Goal: Find specific page/section: Find specific page/section

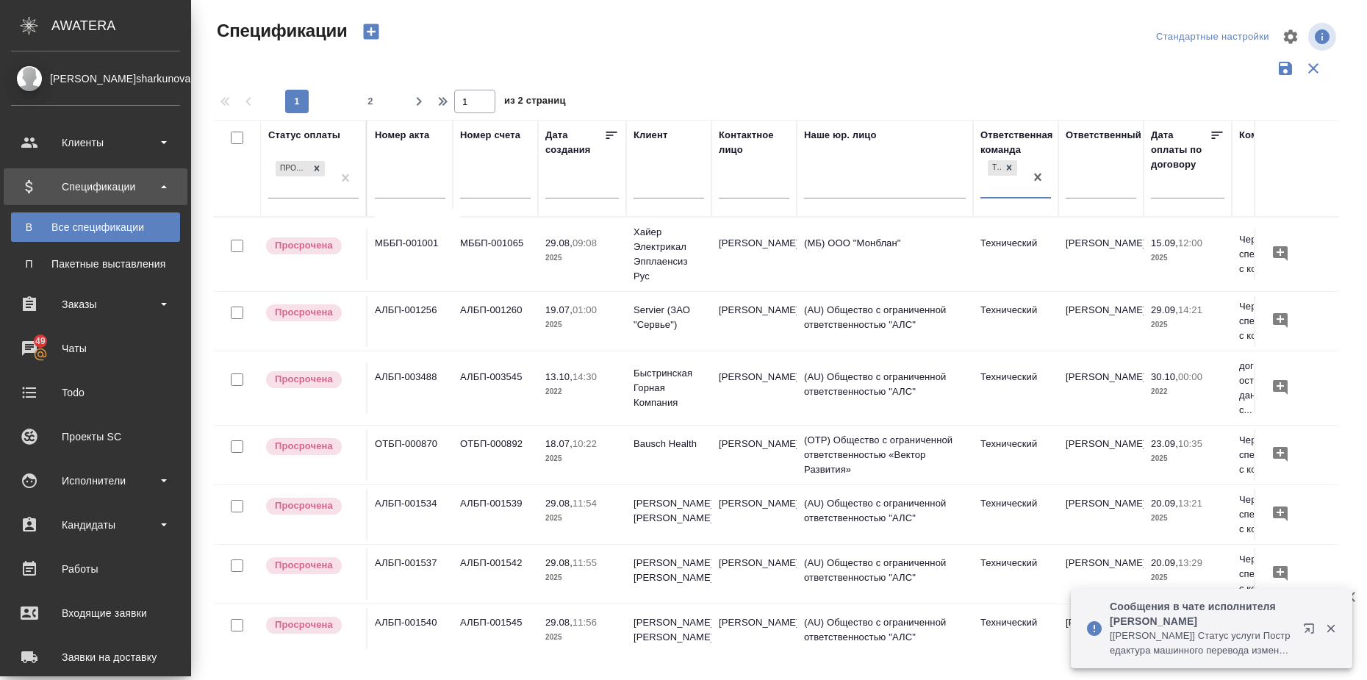
scroll to position [0, 209]
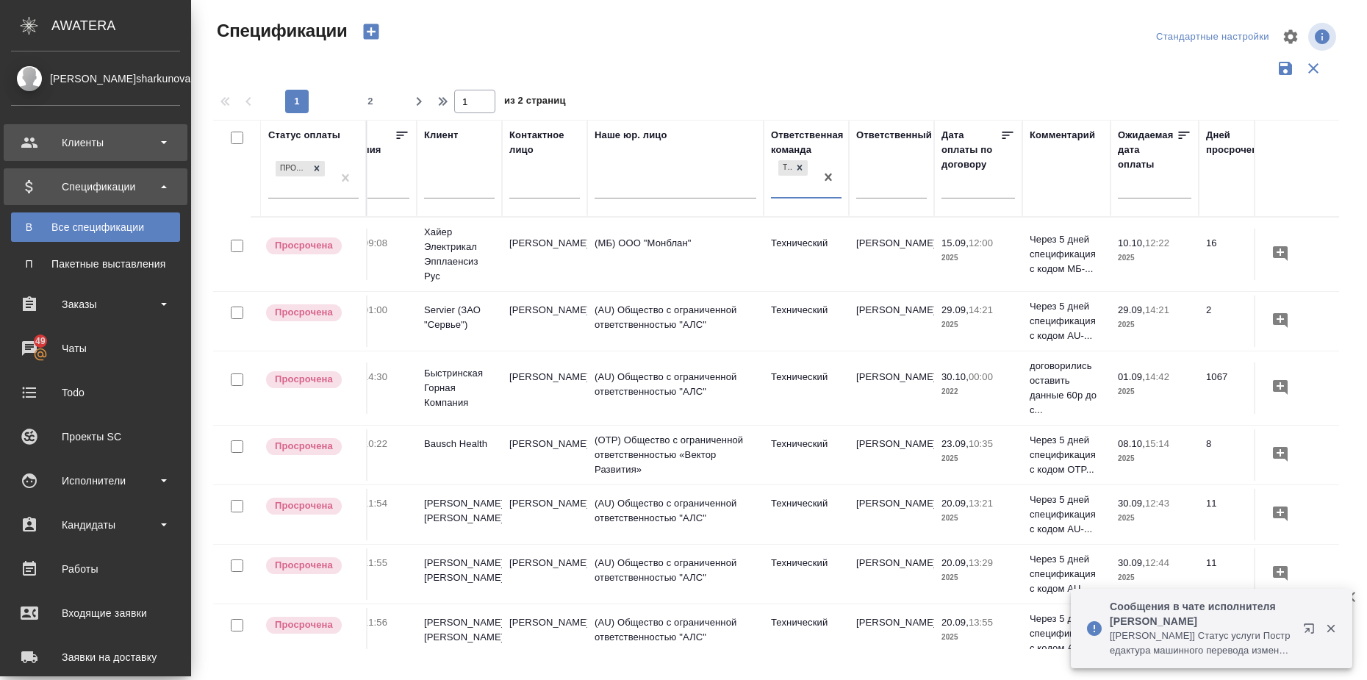
click at [117, 145] on div "Клиенты" at bounding box center [95, 143] width 169 height 22
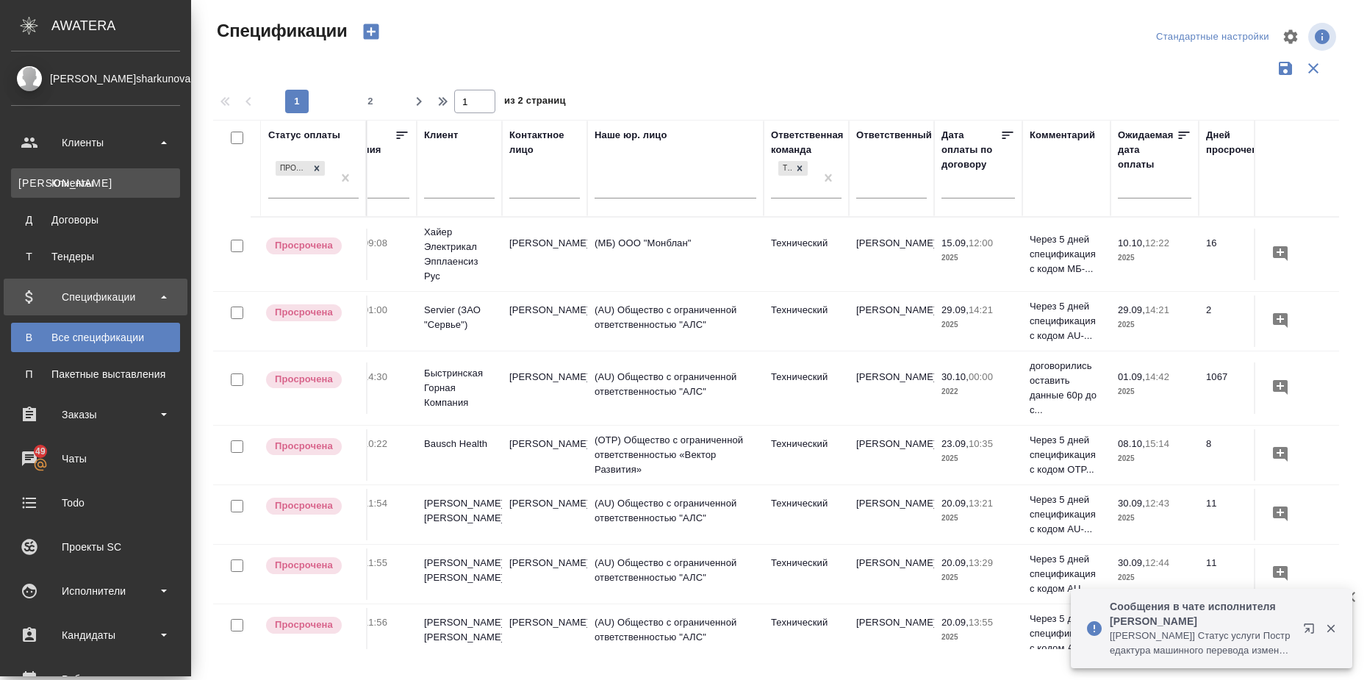
click at [114, 186] on div "Клиенты" at bounding box center [95, 183] width 154 height 15
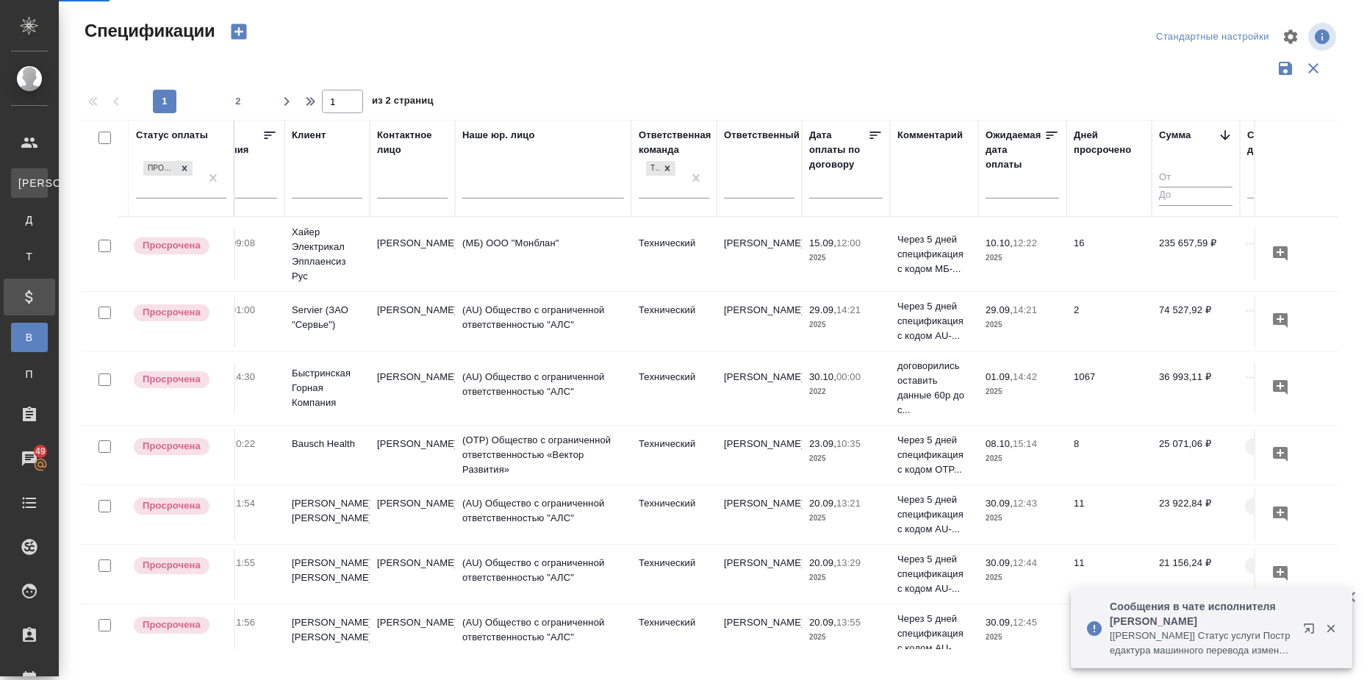
select select "RU"
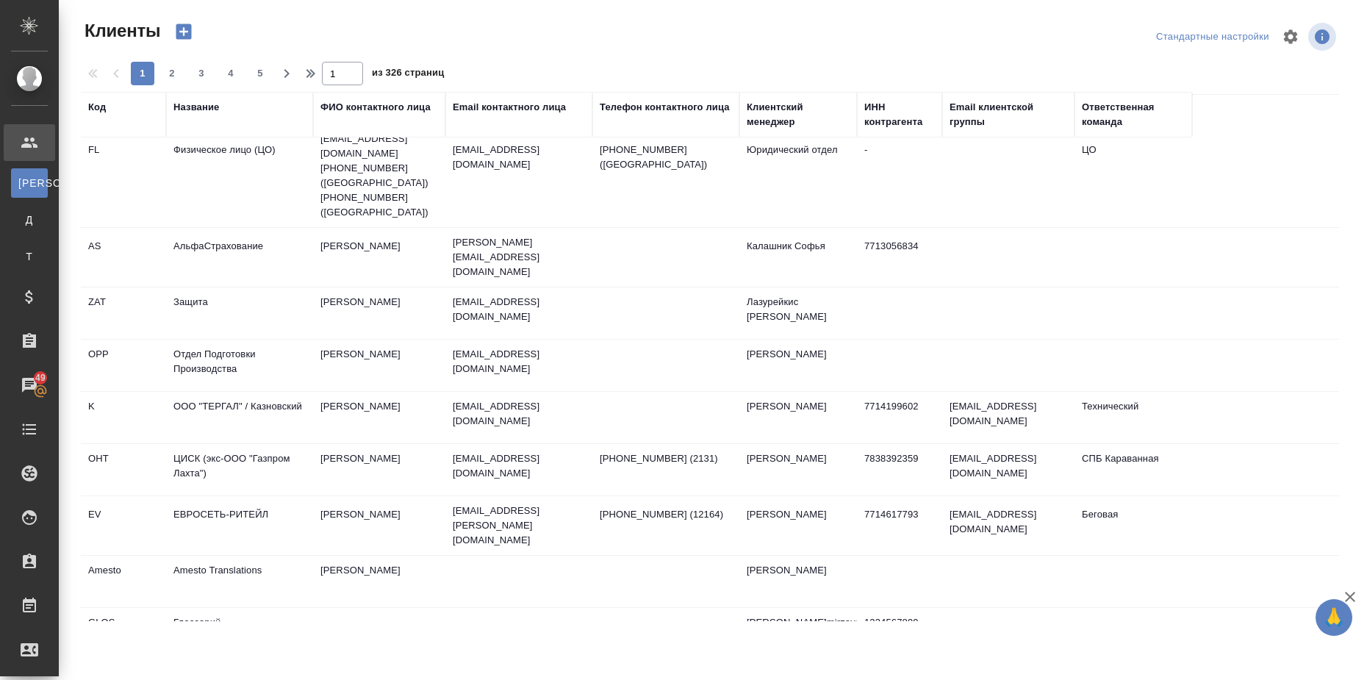
scroll to position [551, 0]
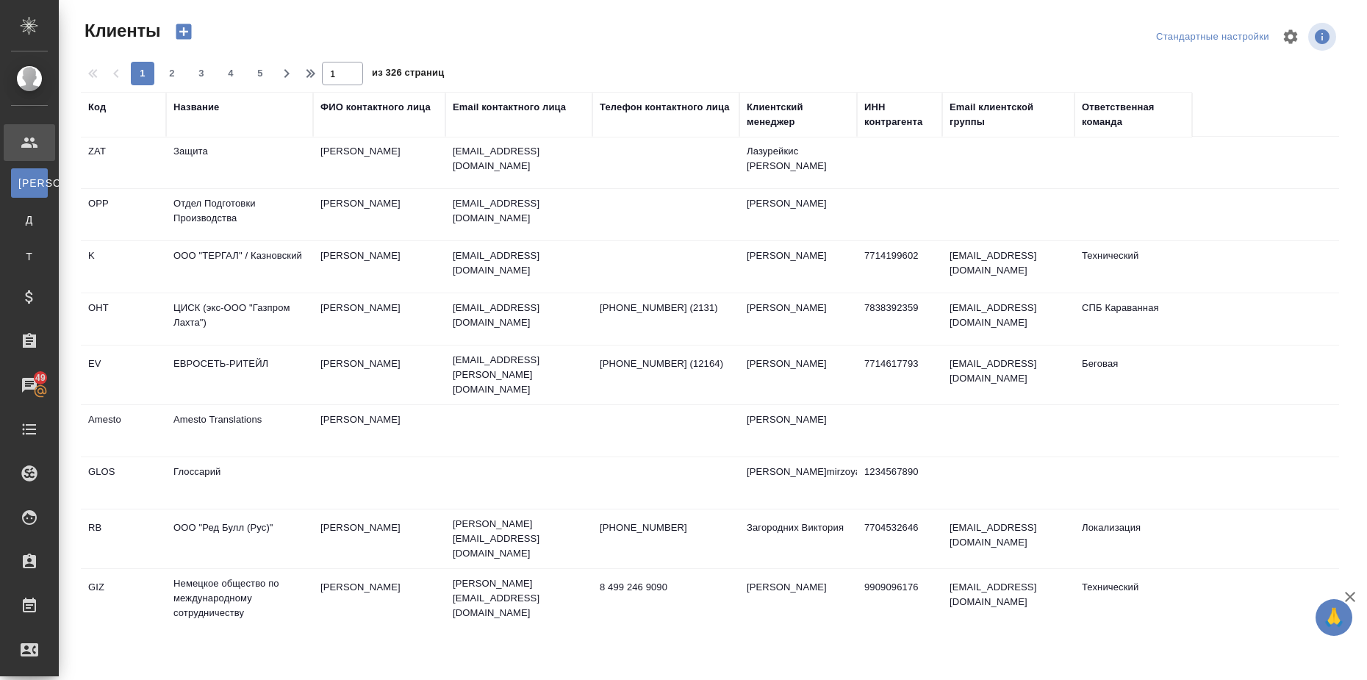
click at [230, 513] on td "ООО "Ред Булл (Рус)"" at bounding box center [239, 538] width 147 height 51
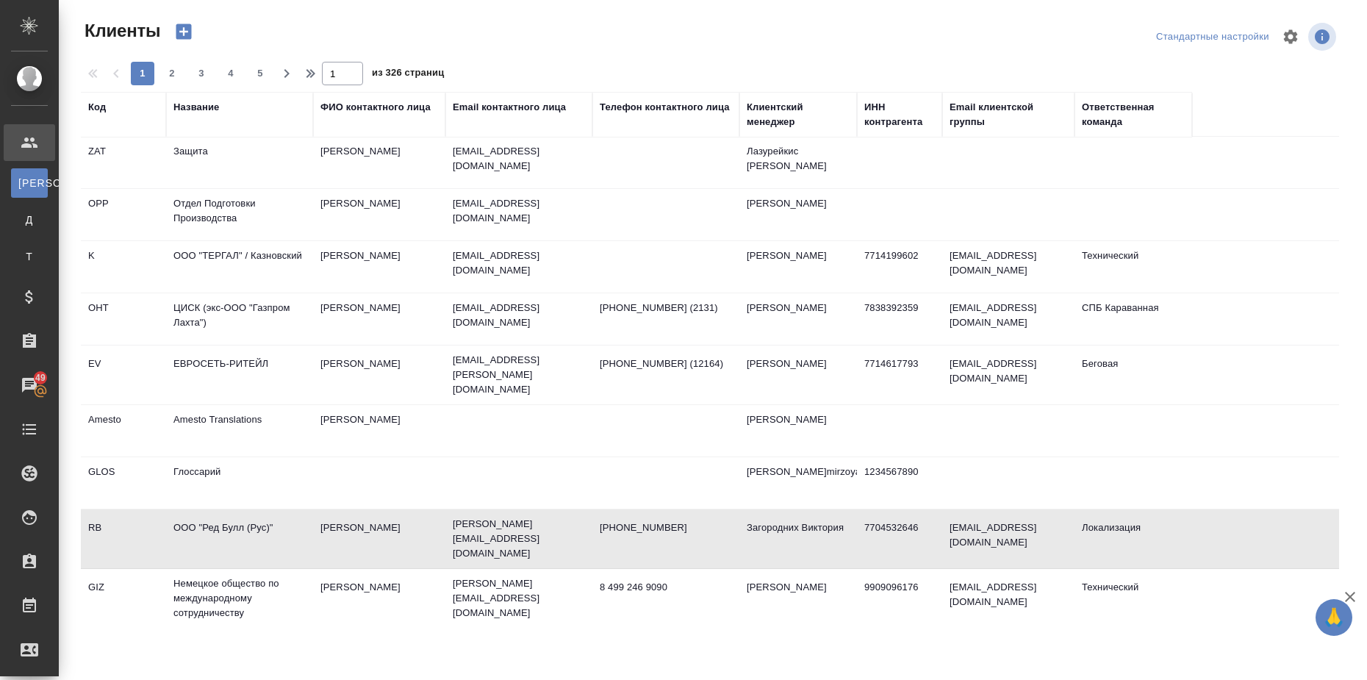
click at [230, 513] on td "ООО "Ред Булл (Рус)"" at bounding box center [239, 538] width 147 height 51
click at [234, 513] on td "ООО "Ред Булл (Рус)"" at bounding box center [239, 538] width 147 height 51
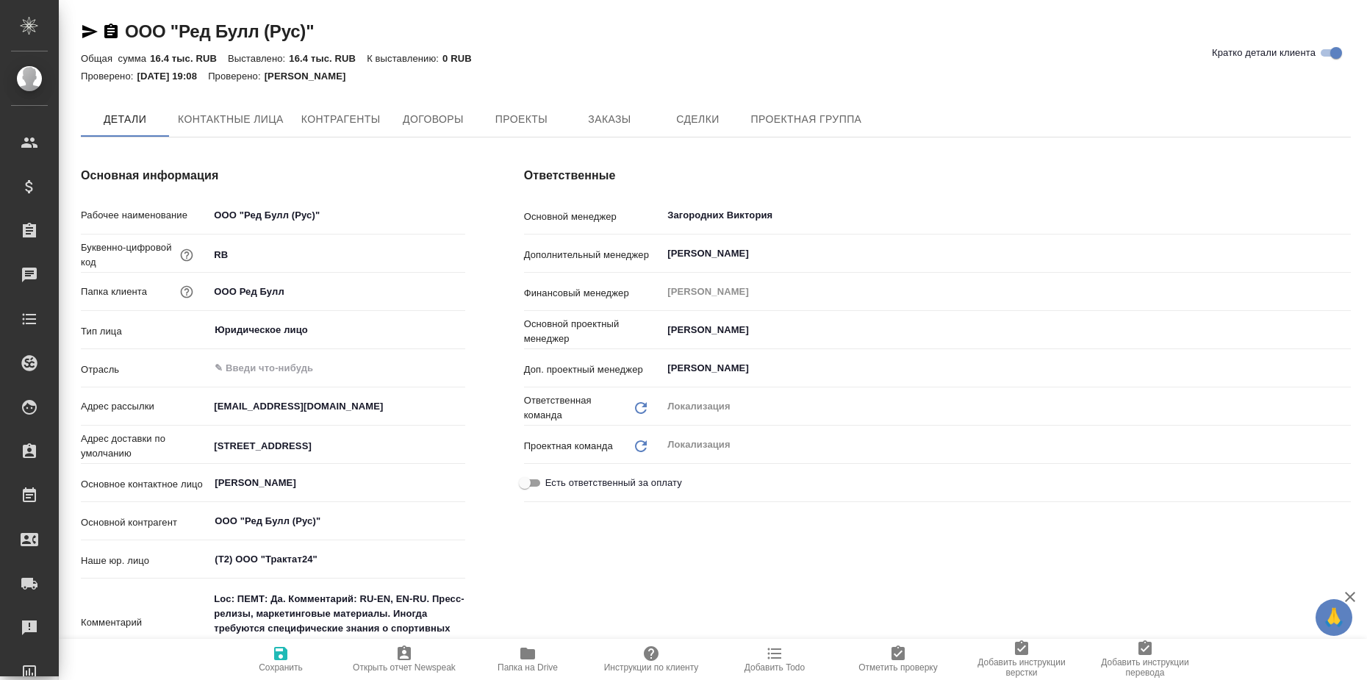
type textarea "x"
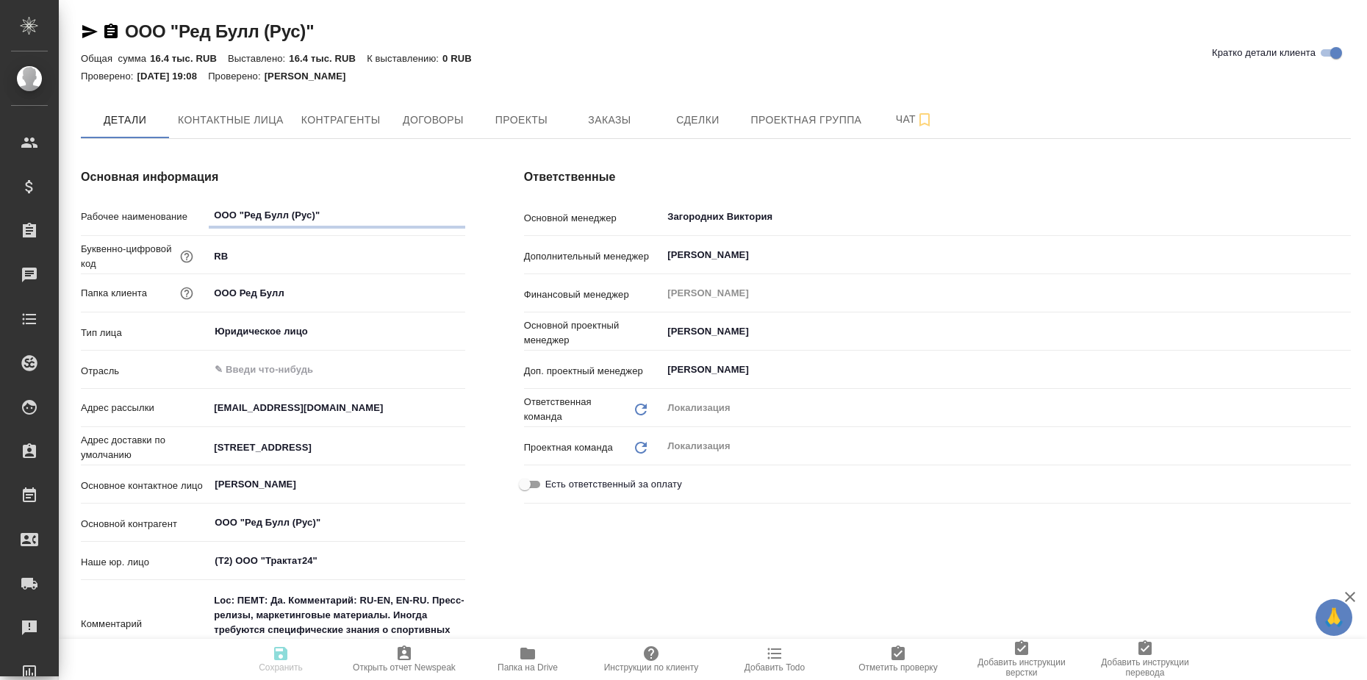
type textarea "x"
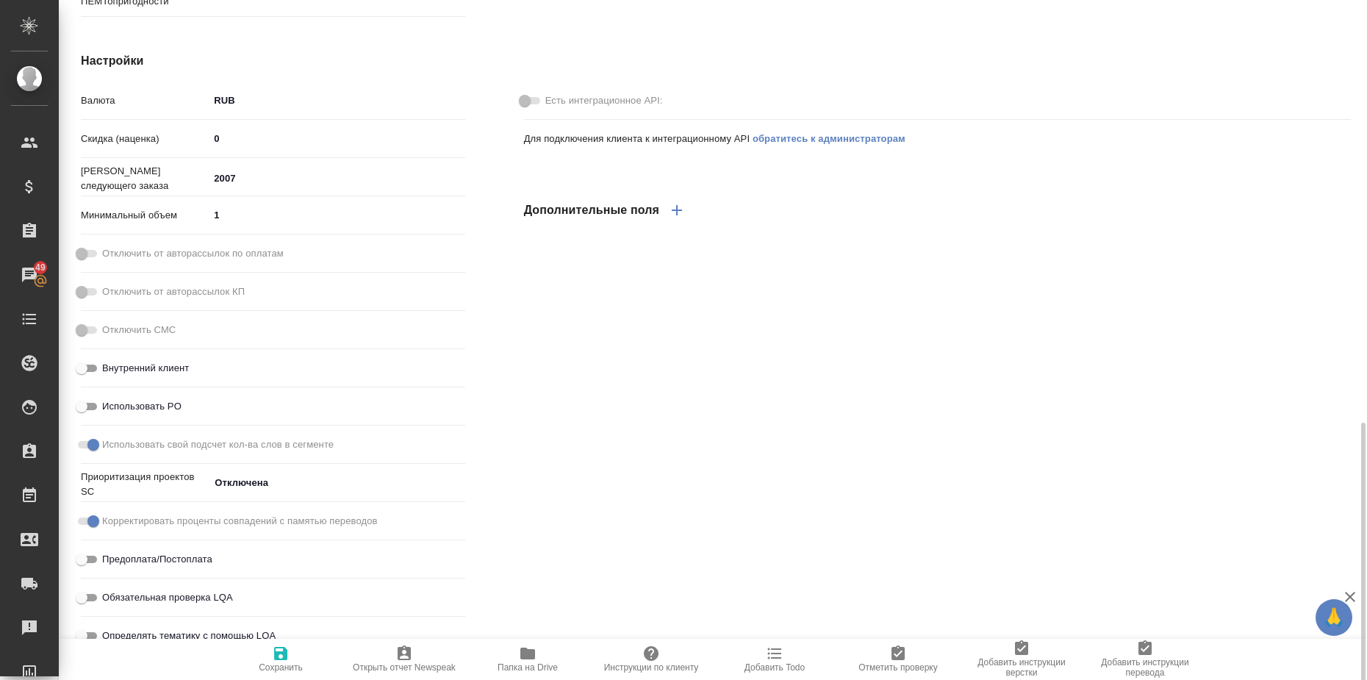
scroll to position [791, 0]
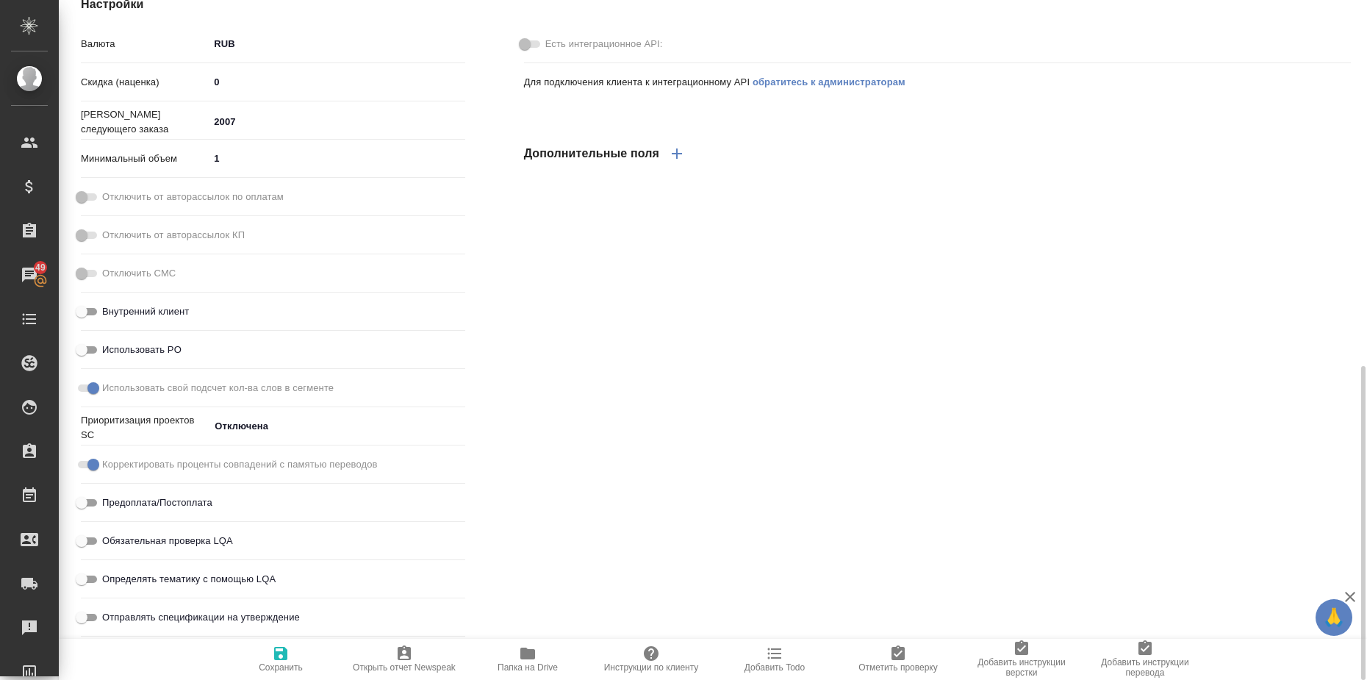
type textarea "x"
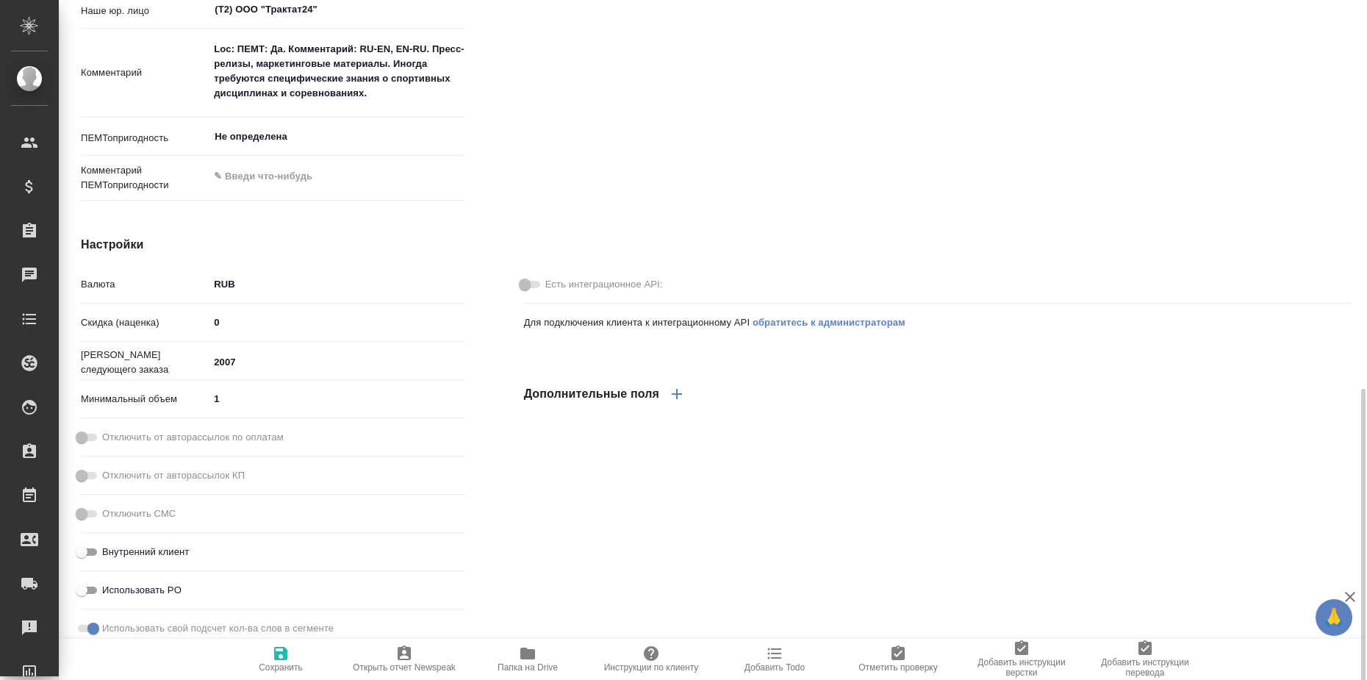
scroll to position [643, 0]
